Goal: Transaction & Acquisition: Register for event/course

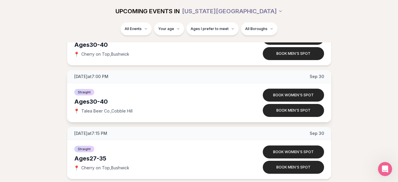
scroll to position [3048, 0]
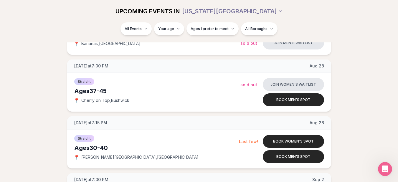
scroll to position [2339, 0]
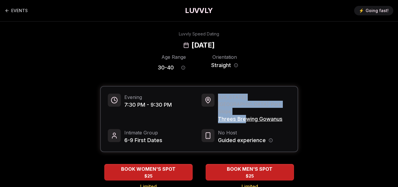
drag, startPoint x: 215, startPoint y: 103, endPoint x: 246, endPoint y: 106, distance: 30.2
click at [246, 106] on div "New York City - Park Slope Threes Brewing Gowanus" at bounding box center [246, 107] width 89 height 29
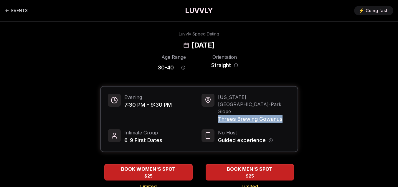
drag, startPoint x: 286, startPoint y: 105, endPoint x: 219, endPoint y: 105, distance: 66.9
click at [219, 105] on div "New York City - Park Slope Threes Brewing Gowanus" at bounding box center [246, 107] width 89 height 29
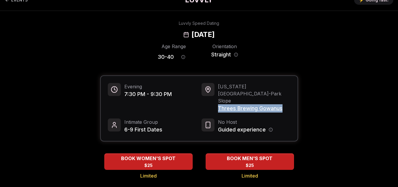
scroll to position [12, 0]
